Goal: Task Accomplishment & Management: Use online tool/utility

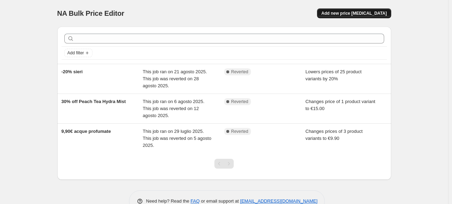
click at [372, 12] on span "Add new price [MEDICAL_DATA]" at bounding box center [353, 14] width 65 height 6
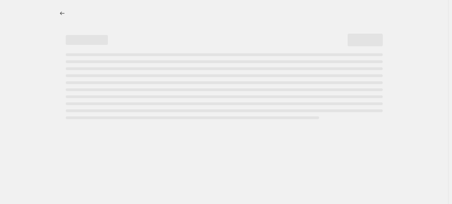
select select "percentage"
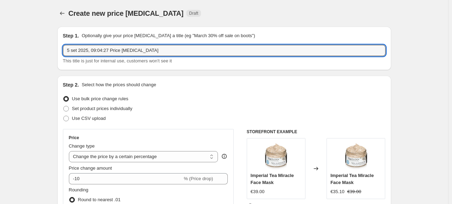
drag, startPoint x: 160, startPoint y: 49, endPoint x: 46, endPoint y: 42, distance: 114.0
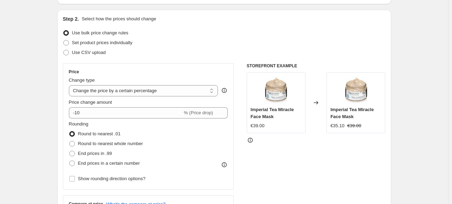
scroll to position [70, 0]
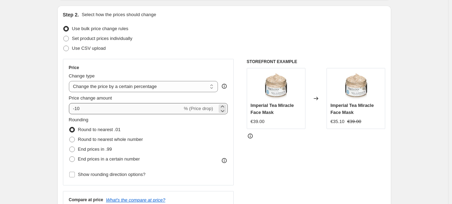
type input "Siero -20%"
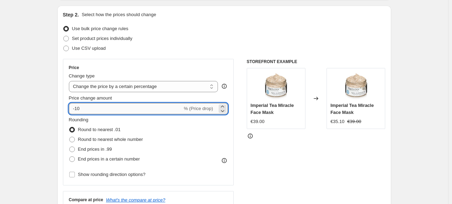
click at [101, 110] on input "-10" at bounding box center [125, 108] width 113 height 11
type input "-1"
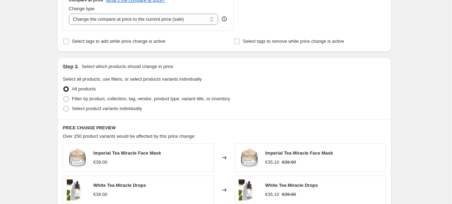
scroll to position [281, 0]
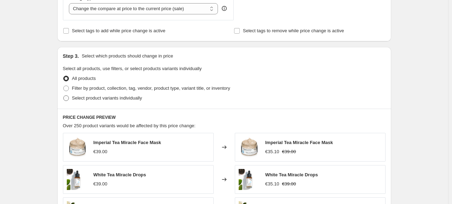
type input "-23"
click at [137, 97] on span "Select product variants individually" at bounding box center [107, 98] width 70 height 5
click at [64, 96] on input "Select product variants individually" at bounding box center [63, 96] width 0 height 0
radio input "true"
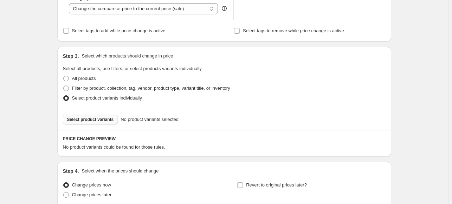
click at [96, 123] on button "Select product variants" at bounding box center [90, 120] width 55 height 10
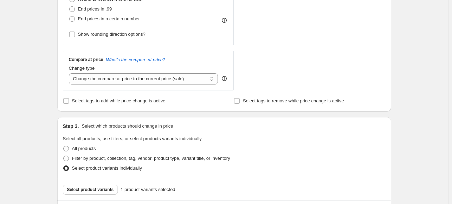
scroll to position [176, 0]
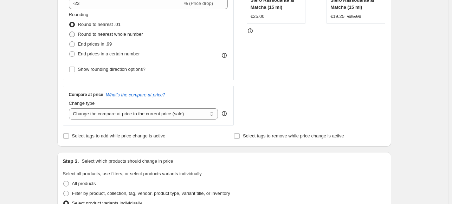
click at [75, 33] on span at bounding box center [72, 35] width 6 height 6
click at [70, 32] on input "Round to nearest whole number" at bounding box center [69, 32] width 0 height 0
radio input "true"
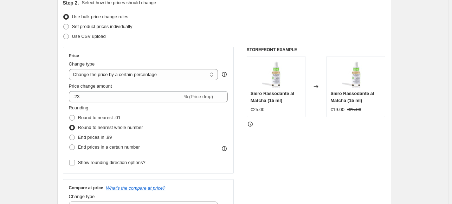
scroll to position [70, 0]
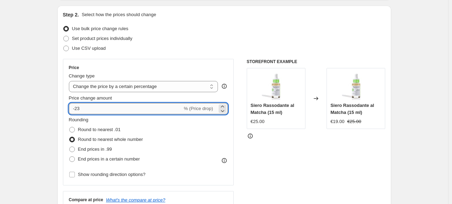
click at [128, 106] on input "-23" at bounding box center [125, 108] width 113 height 11
type input "-20"
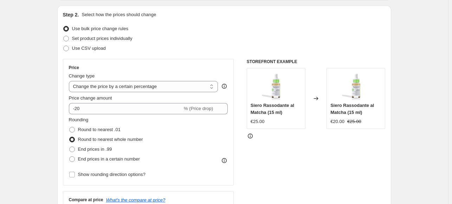
click at [250, 184] on div "STOREFRONT EXAMPLE Siero Rassodante al Matcha (15 ml) €25.00 Changed to Siero R…" at bounding box center [316, 145] width 139 height 172
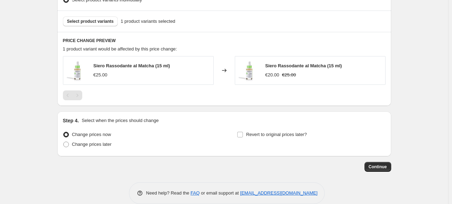
scroll to position [386, 0]
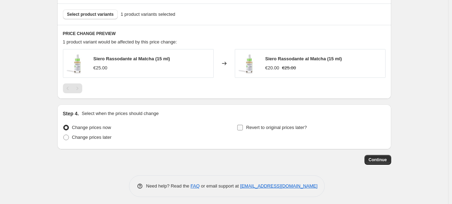
click at [241, 128] on input "Revert to original prices later?" at bounding box center [240, 128] width 6 height 6
checkbox input "true"
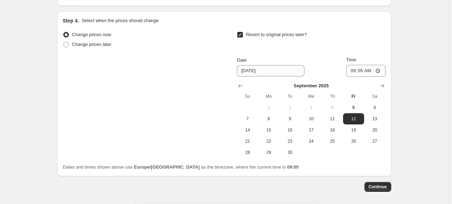
scroll to position [492, 0]
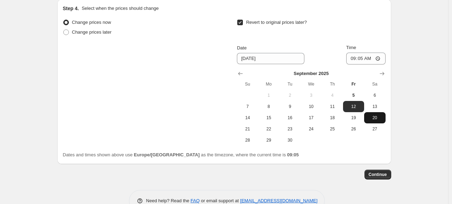
click at [379, 114] on button "20" at bounding box center [374, 117] width 21 height 11
type input "9/20/2025"
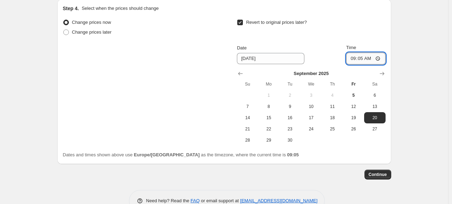
click at [369, 60] on input "09:05" at bounding box center [365, 59] width 39 height 12
click at [363, 59] on input "09:05" at bounding box center [365, 59] width 39 height 12
type input "23:59"
click at [384, 174] on span "Continue" at bounding box center [378, 175] width 18 height 6
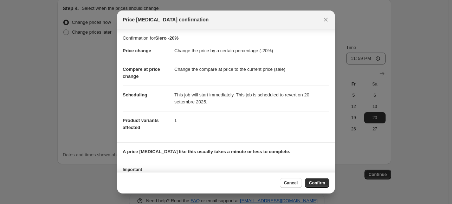
scroll to position [33, 0]
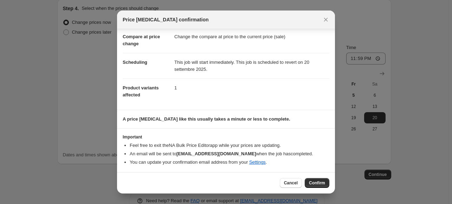
click at [322, 184] on span "Confirm" at bounding box center [317, 184] width 16 height 6
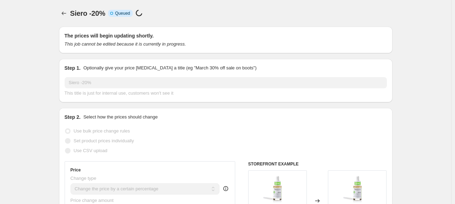
select select "percentage"
